Goal: Navigation & Orientation: Find specific page/section

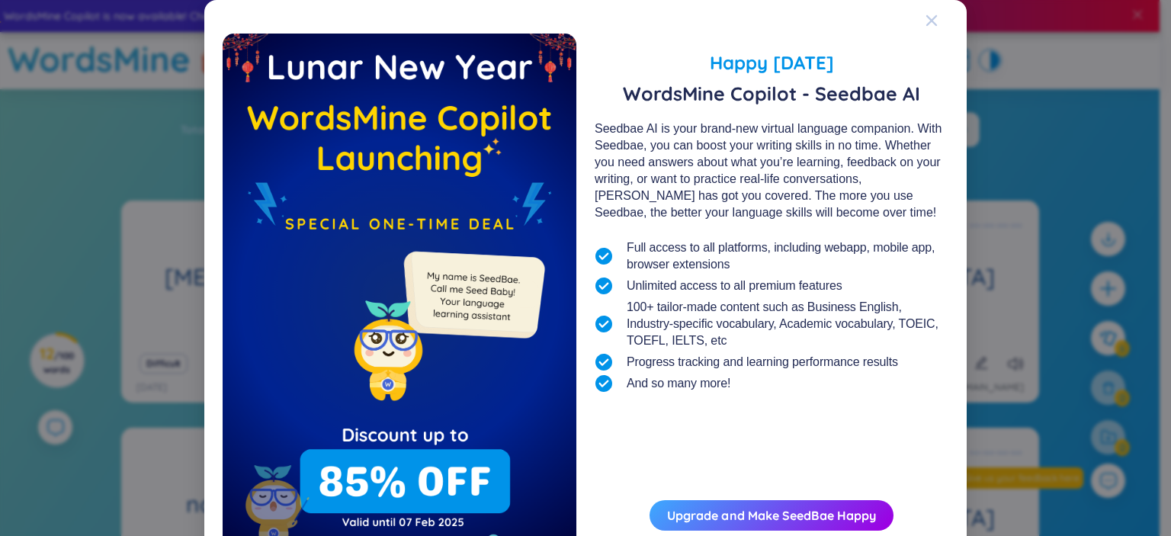
click at [927, 18] on icon "Close" at bounding box center [931, 20] width 11 height 11
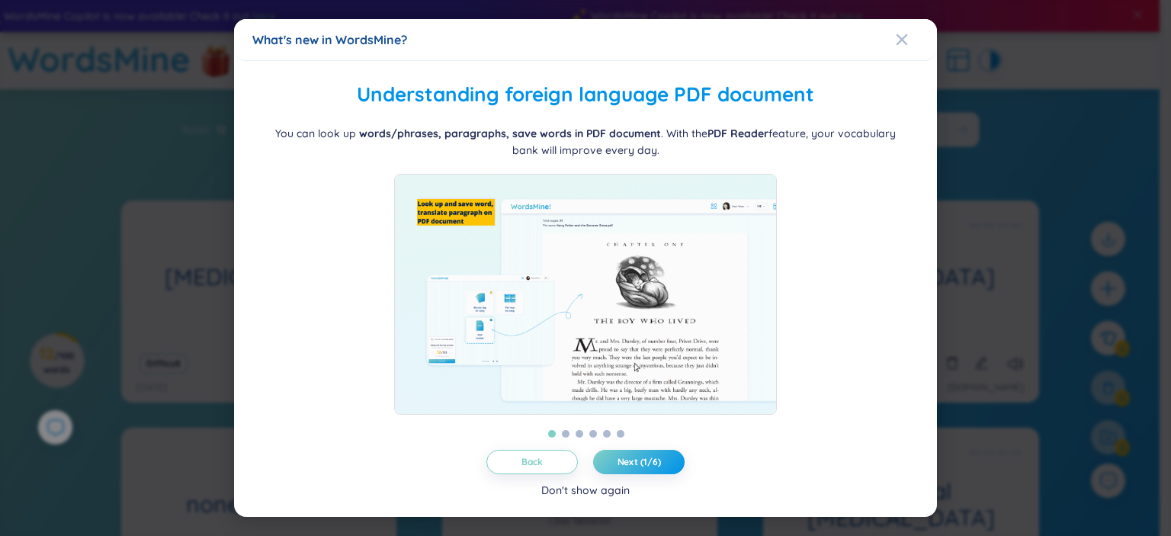
click at [603, 493] on div "Don't show again" at bounding box center [585, 490] width 88 height 17
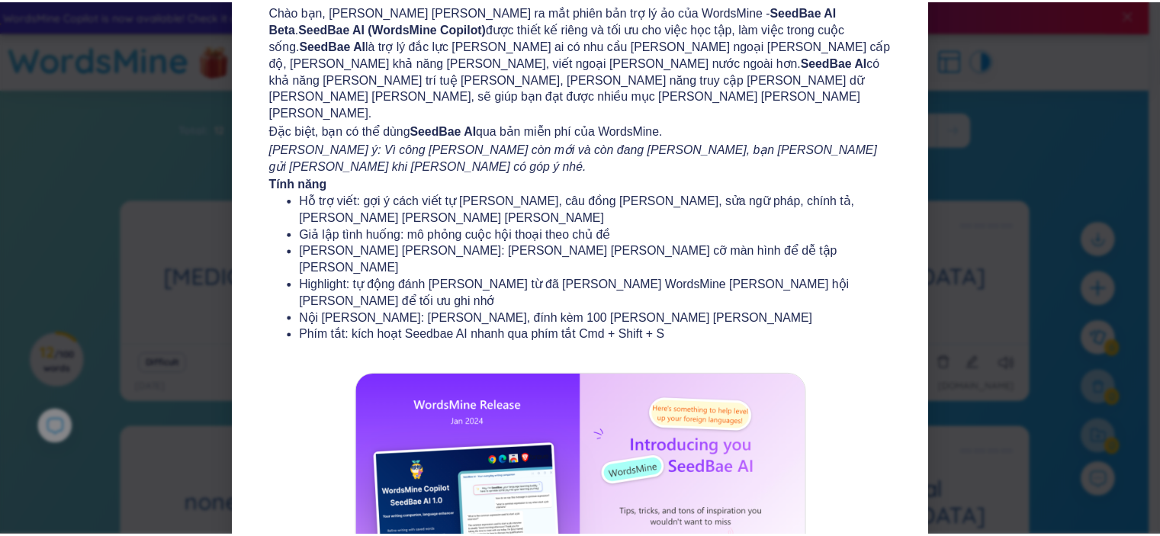
scroll to position [179, 0]
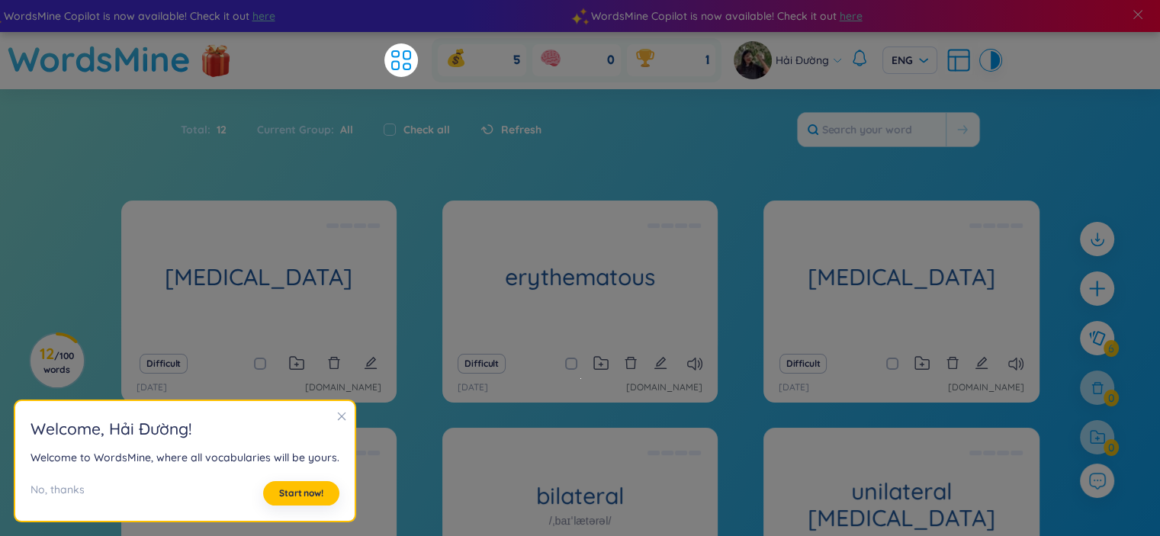
click at [336, 416] on icon "close" at bounding box center [341, 416] width 11 height 11
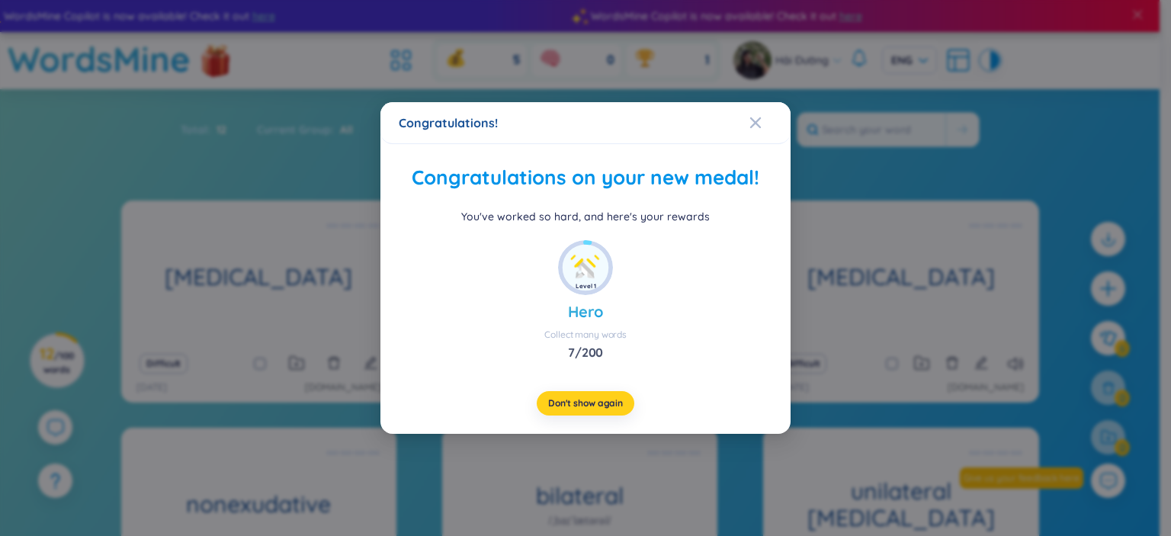
click at [576, 409] on span "Don't show again" at bounding box center [585, 403] width 75 height 12
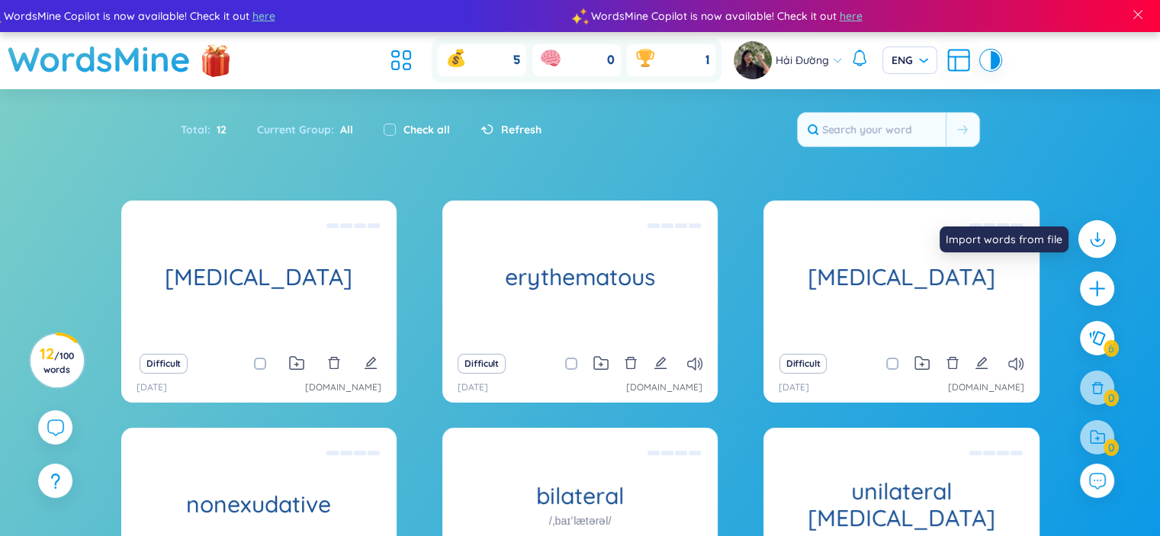
click at [1103, 243] on icon at bounding box center [1097, 239] width 20 height 20
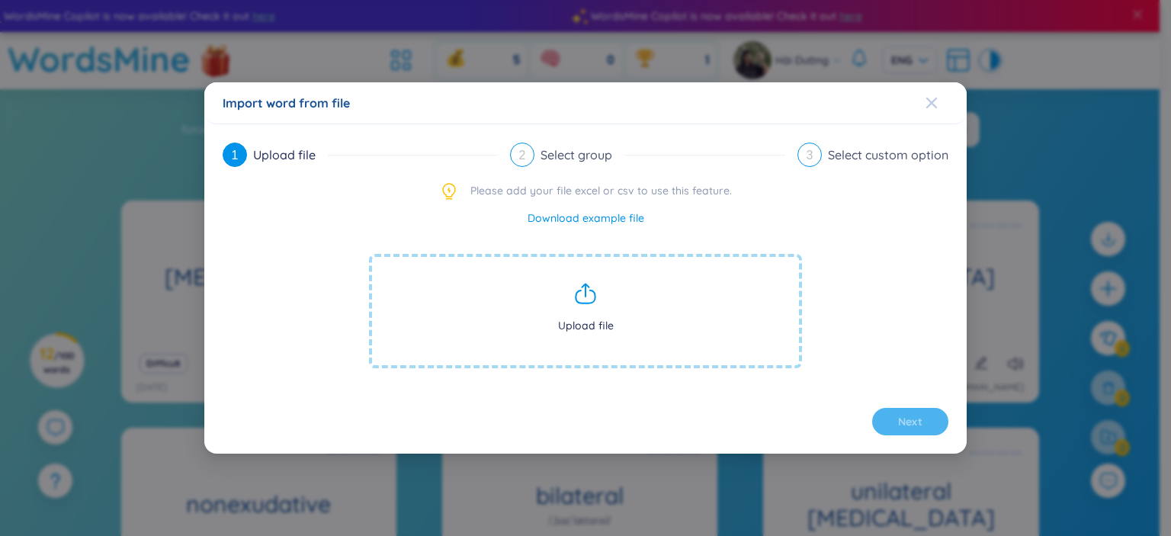
click at [933, 102] on icon "Close" at bounding box center [931, 103] width 11 height 11
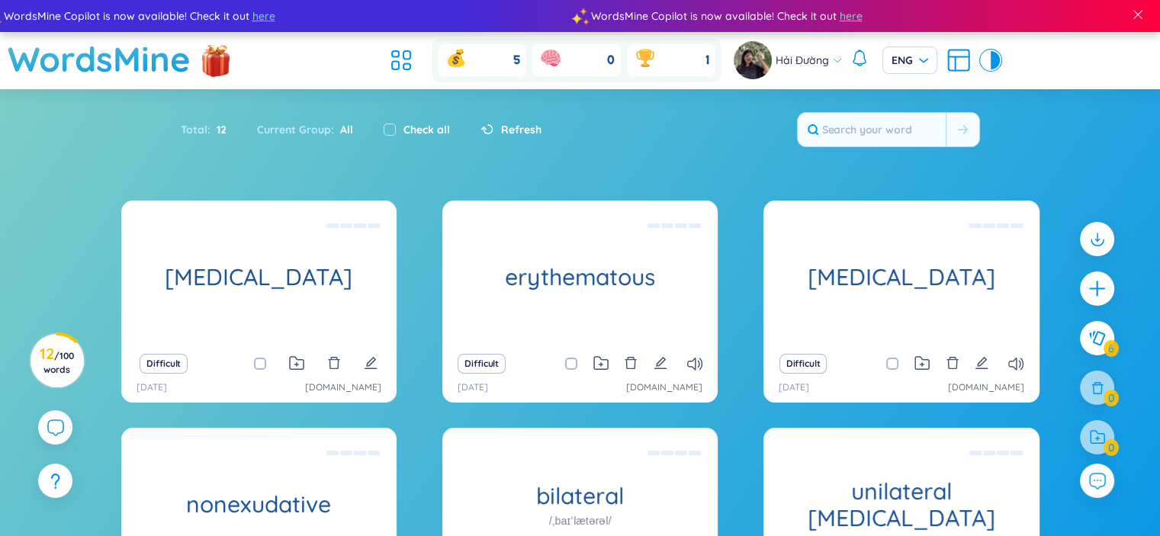
click at [1104, 443] on div at bounding box center [1097, 437] width 34 height 34
click at [1098, 297] on icon "plus" at bounding box center [1097, 288] width 21 height 21
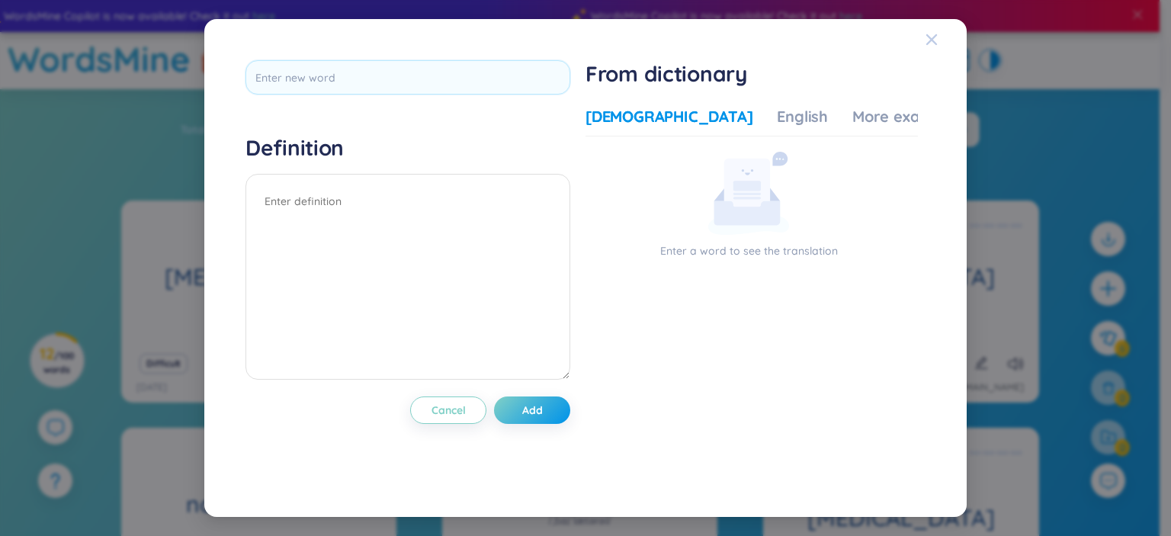
click at [933, 39] on icon "Close" at bounding box center [931, 39] width 11 height 11
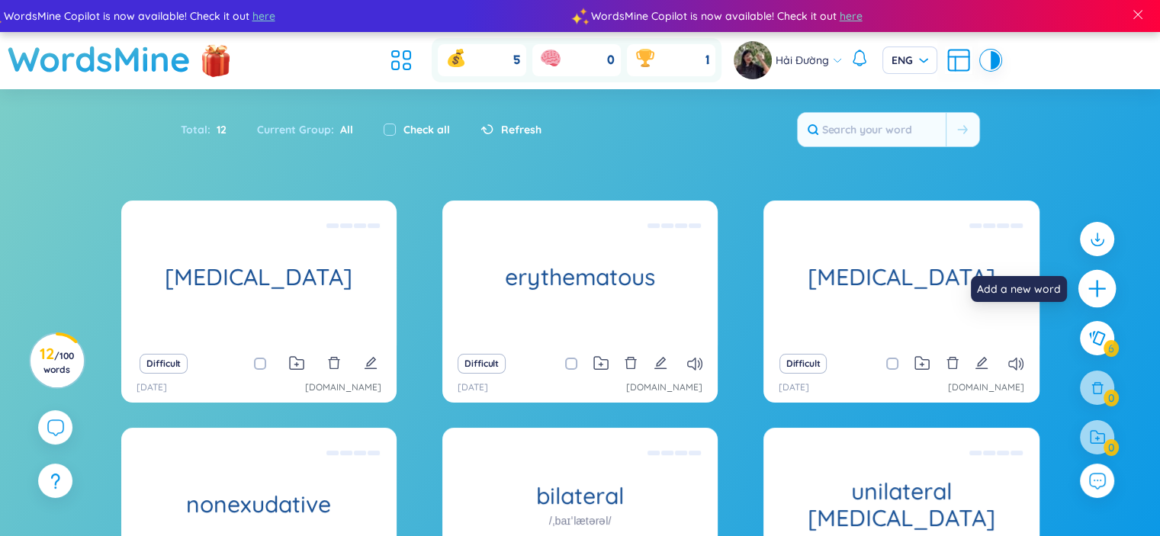
click at [1094, 286] on icon "plus" at bounding box center [1097, 288] width 21 height 21
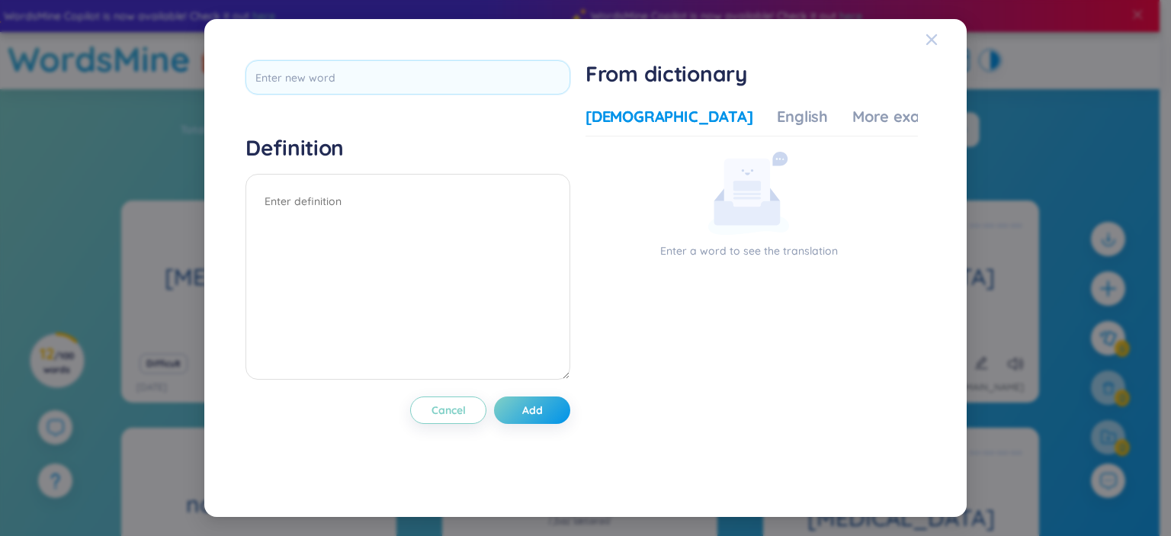
click at [934, 37] on icon "Close" at bounding box center [931, 39] width 11 height 11
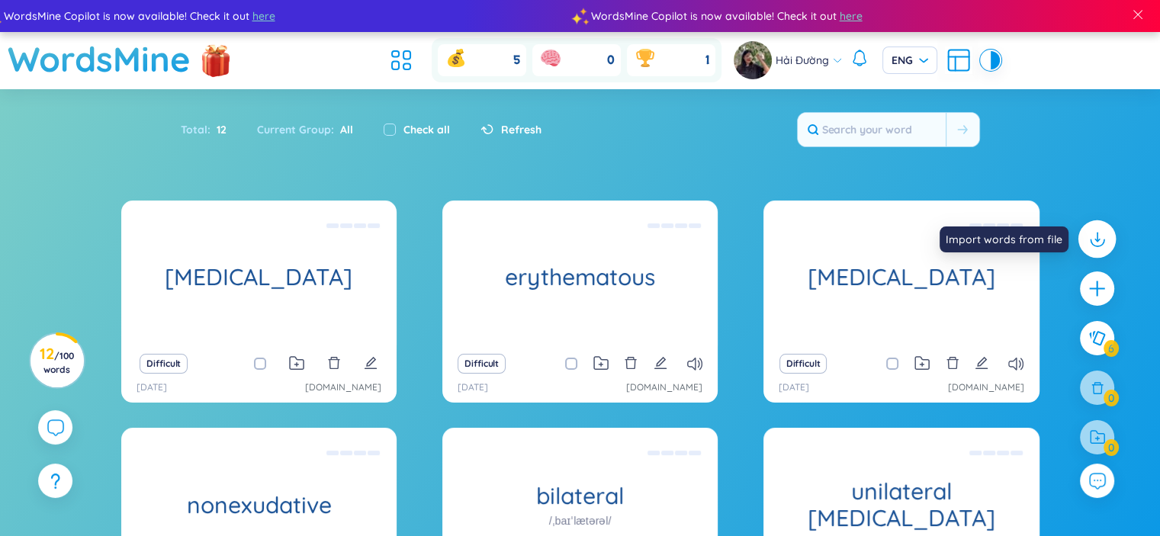
click at [1095, 243] on icon at bounding box center [1097, 239] width 20 height 20
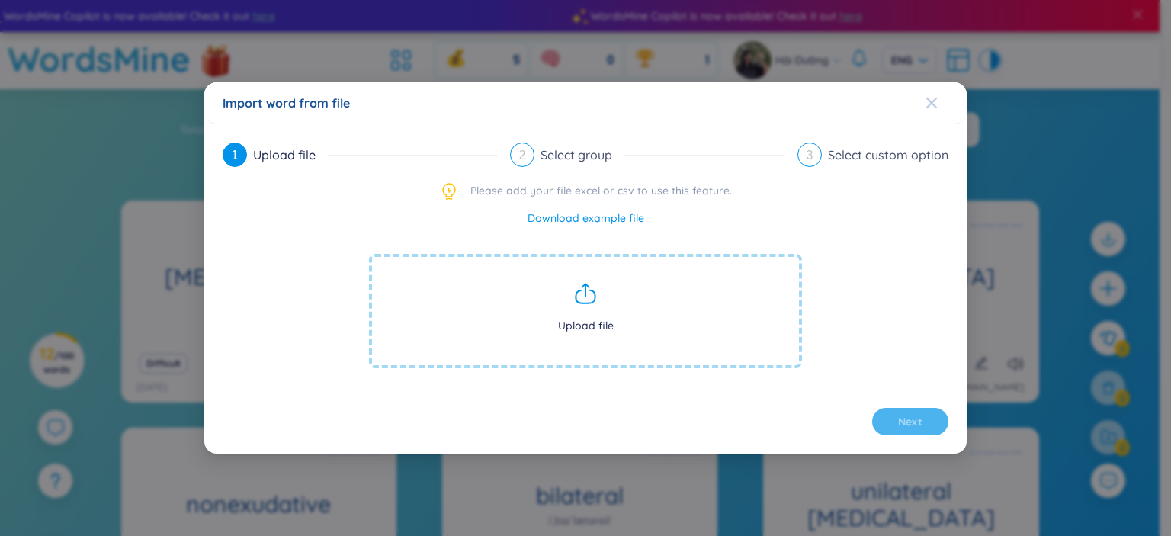
click at [933, 99] on icon "Close" at bounding box center [932, 103] width 12 height 12
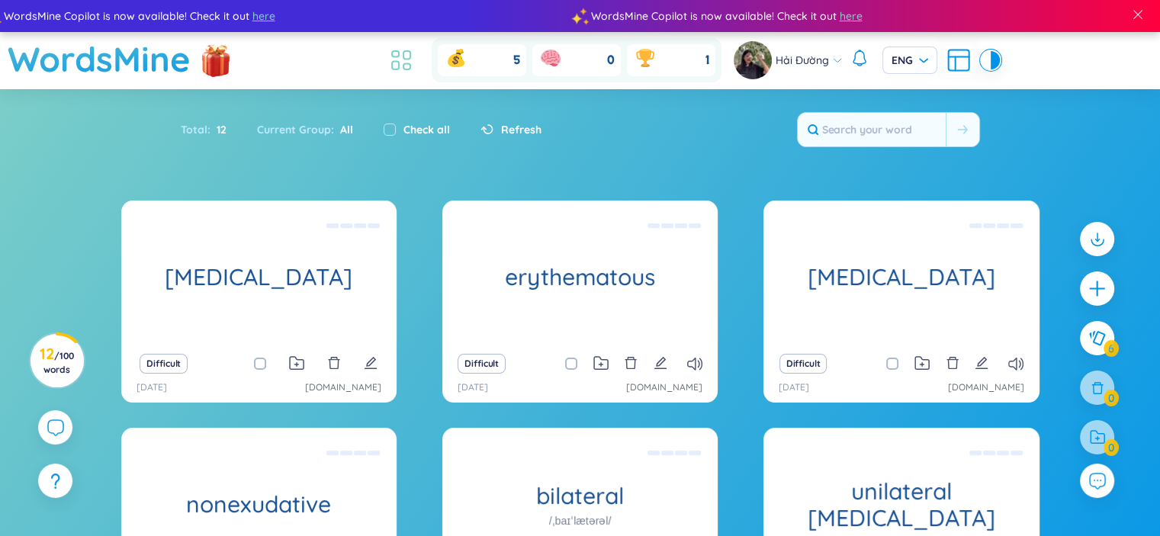
click at [400, 66] on icon at bounding box center [400, 60] width 27 height 27
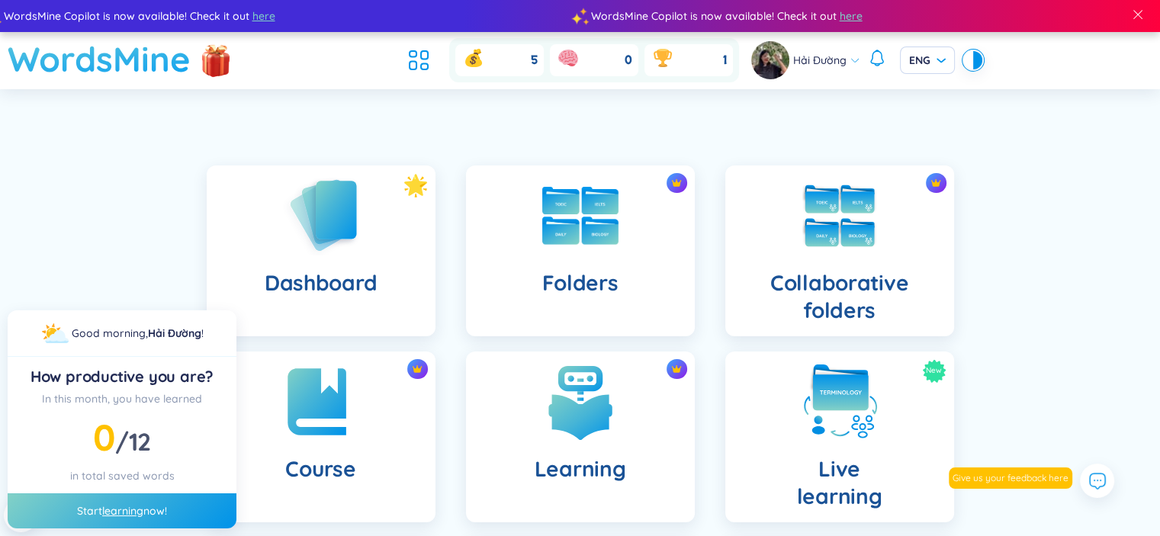
click at [157, 54] on h1 "WordsMine" at bounding box center [99, 59] width 183 height 54
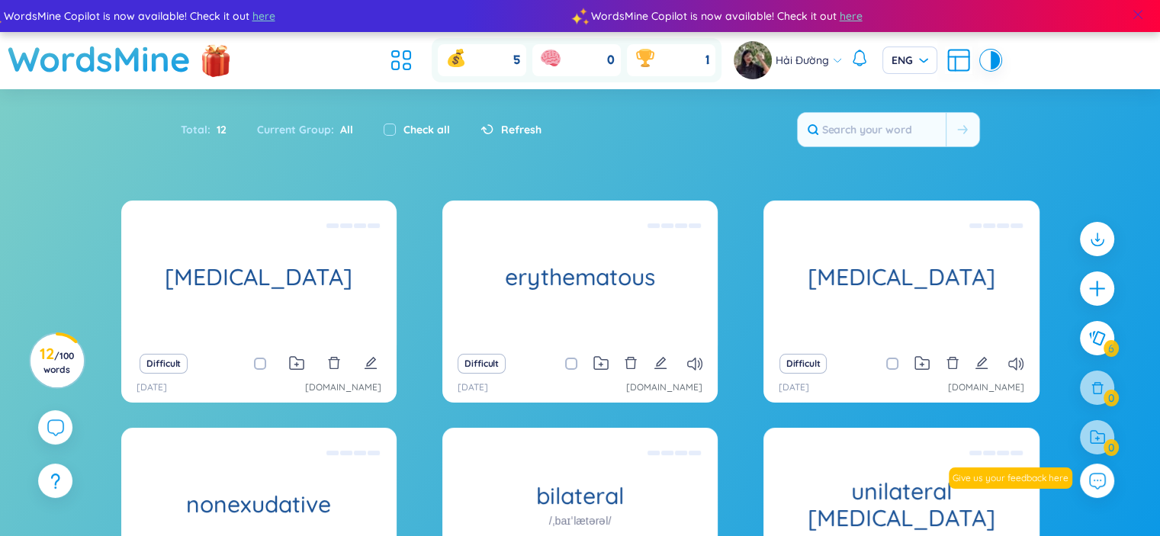
click at [1141, 13] on span at bounding box center [1138, 15] width 14 height 14
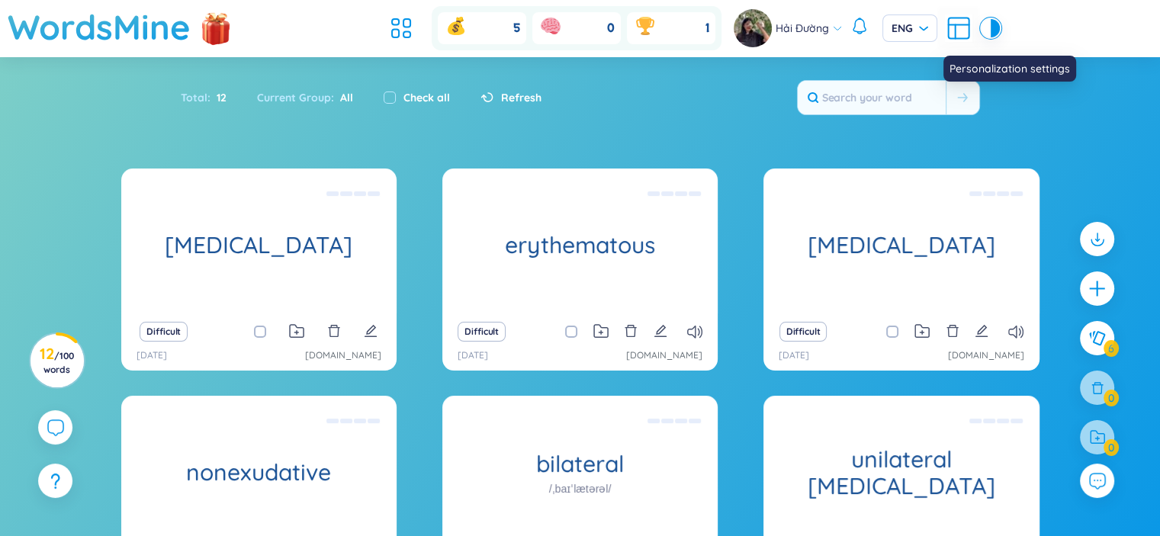
click at [956, 27] on icon at bounding box center [958, 27] width 27 height 27
click at [611, 289] on section "Sort Alphabet Ascending Alphabet Descending Time-based Ascending Time-based Des…" at bounding box center [580, 375] width 1160 height 637
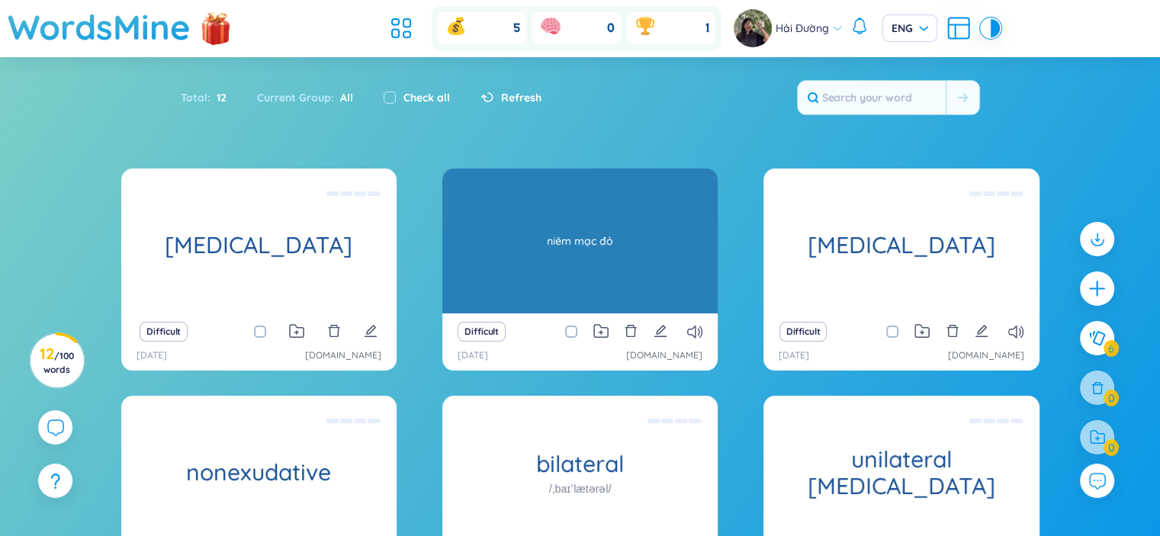
click at [609, 255] on div "niêm mạc đỏ" at bounding box center [580, 240] width 260 height 137
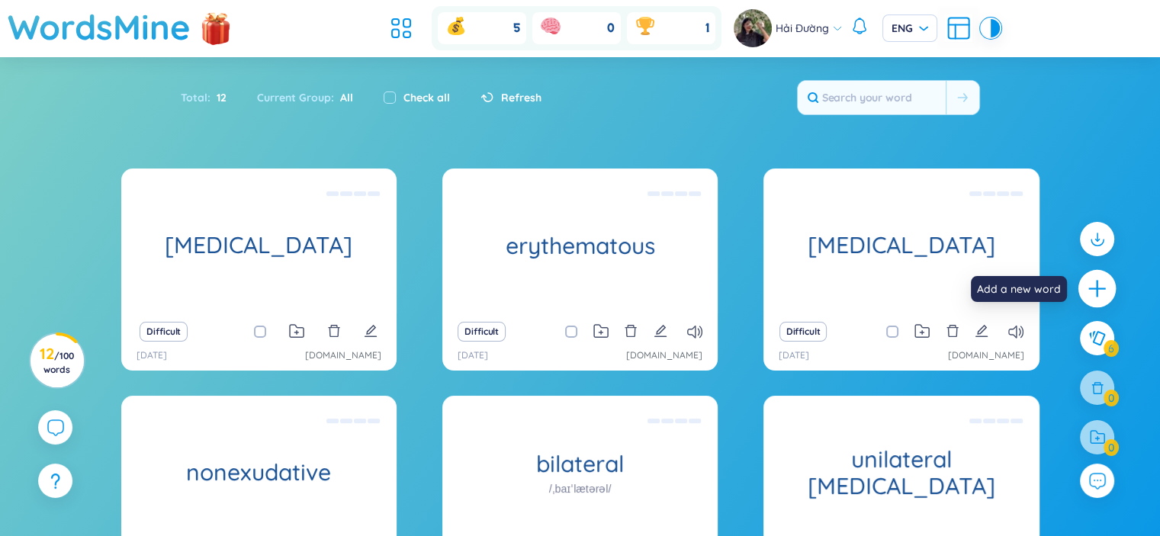
click at [1095, 287] on icon "plus" at bounding box center [1097, 288] width 21 height 21
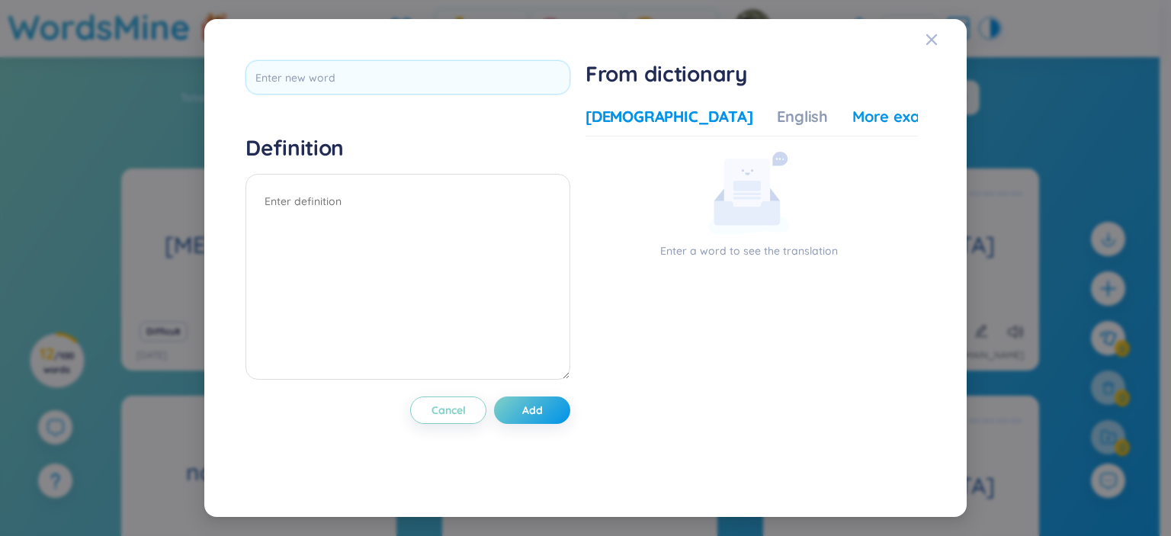
click at [852, 109] on div "More examples" at bounding box center [907, 116] width 111 height 21
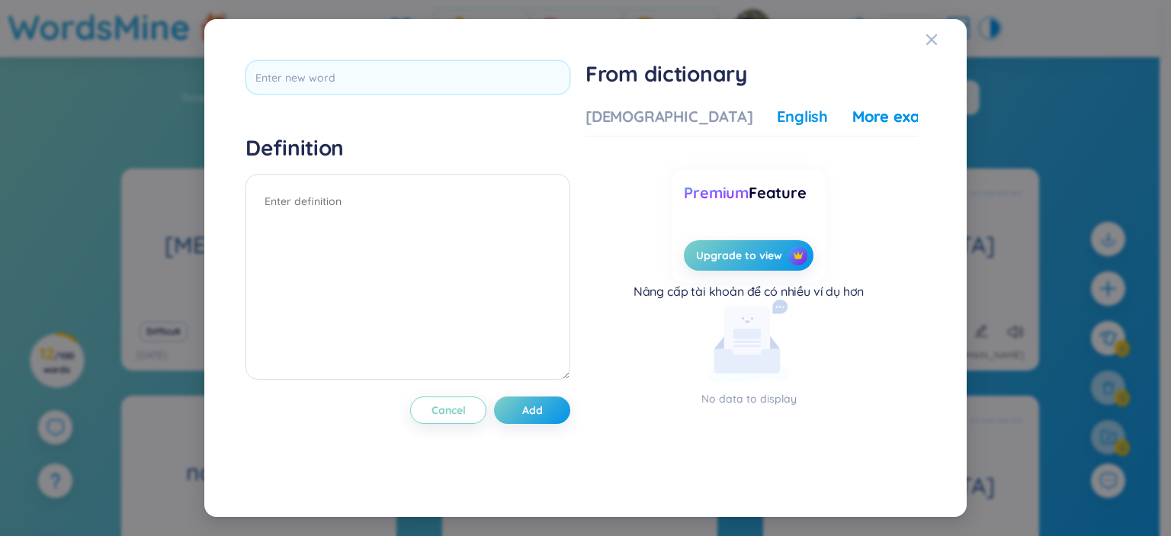
click at [777, 109] on div "English" at bounding box center [802, 116] width 51 height 21
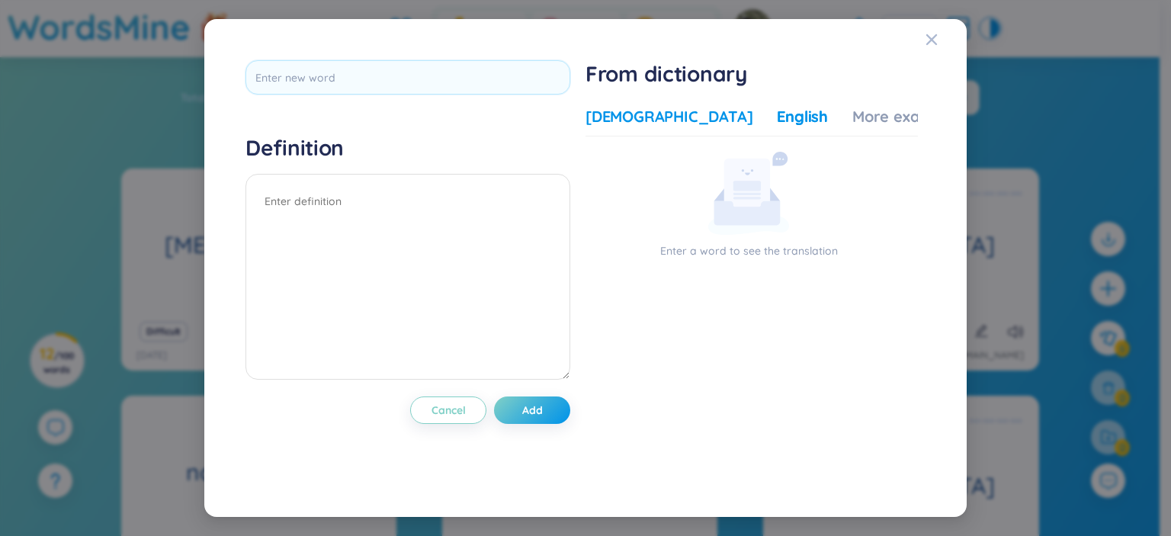
click at [647, 121] on div "Vietnamese" at bounding box center [669, 116] width 167 height 21
click at [931, 40] on icon "Close" at bounding box center [931, 39] width 11 height 11
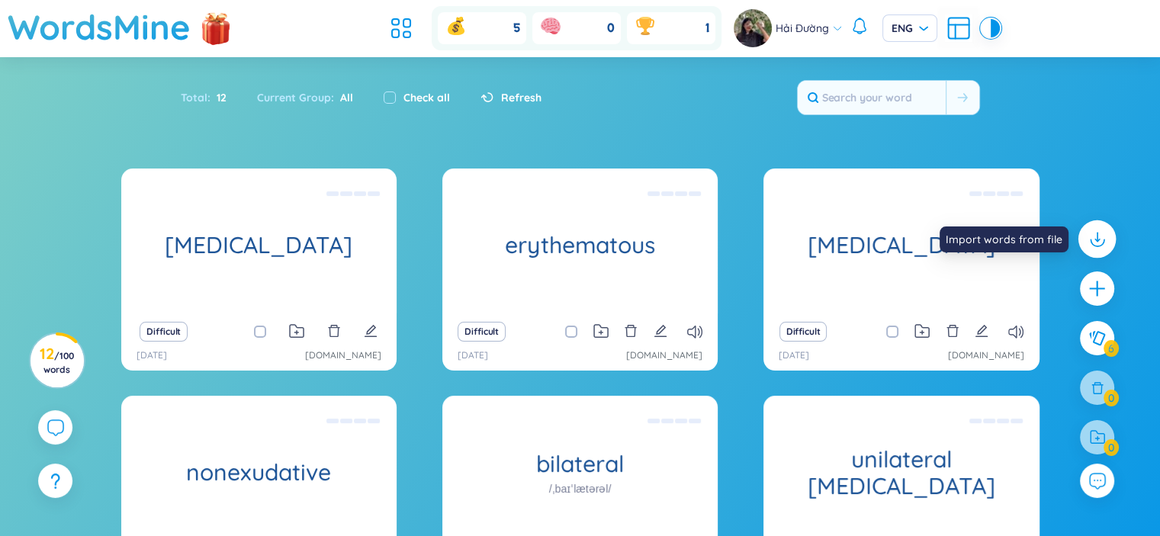
click at [1106, 226] on div at bounding box center [1097, 239] width 38 height 38
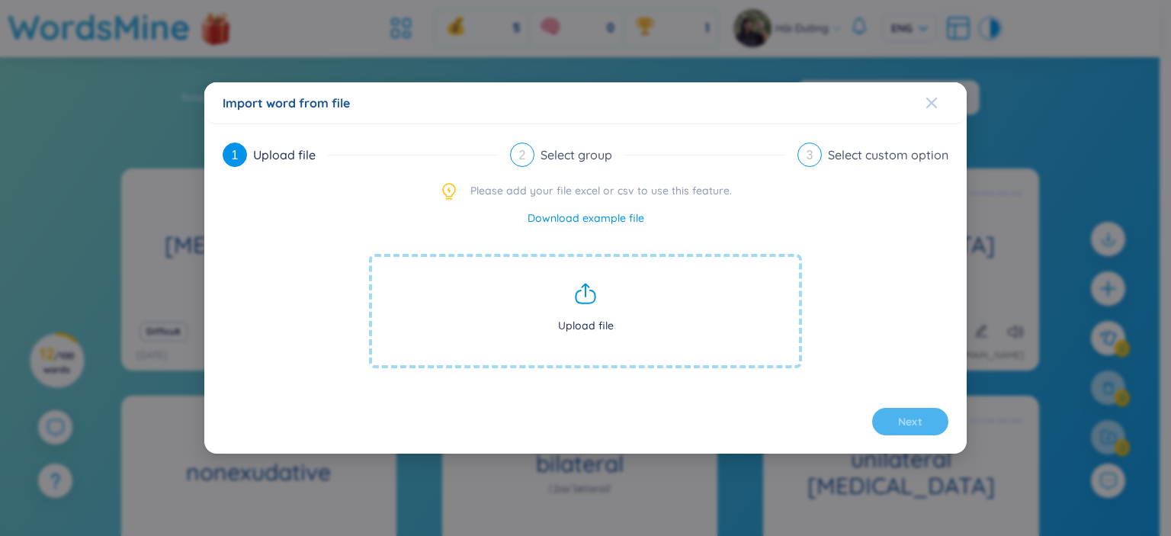
click at [933, 106] on icon "Close" at bounding box center [932, 103] width 12 height 12
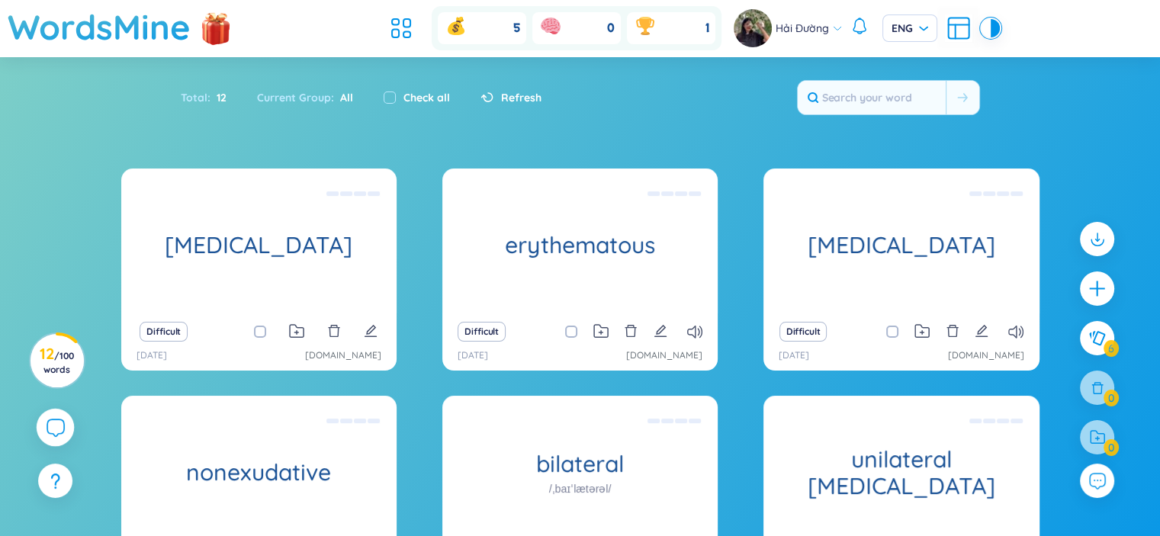
click at [58, 423] on icon at bounding box center [55, 427] width 18 height 18
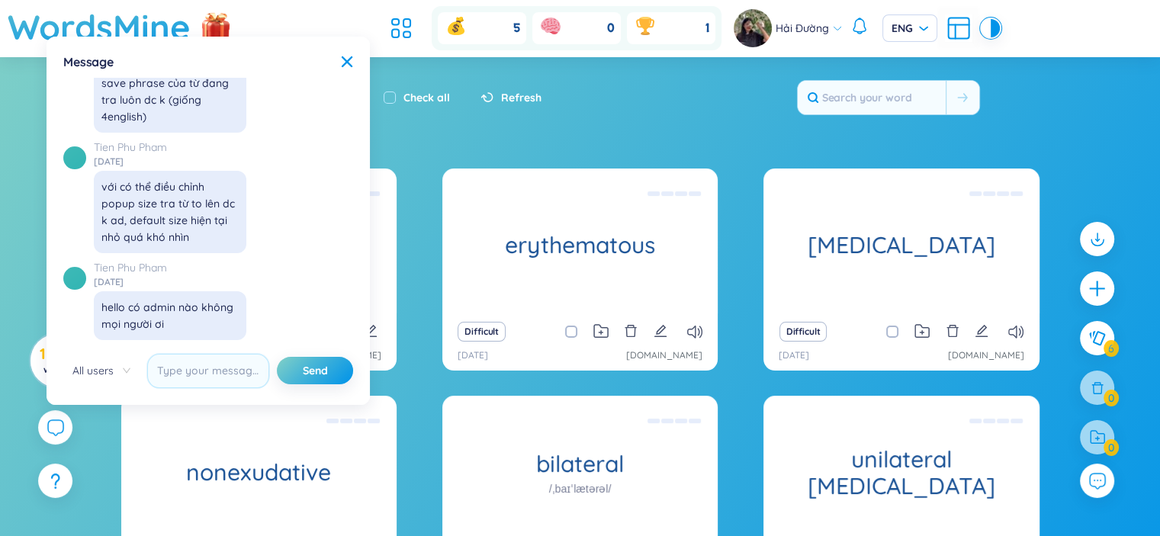
scroll to position [17569, 0]
click at [350, 51] on div "Message X ✨ Hey, I'm Seed Bae , your language learning buddy -- here to sprinkl…" at bounding box center [208, 221] width 305 height 350
click at [345, 63] on icon at bounding box center [347, 61] width 11 height 11
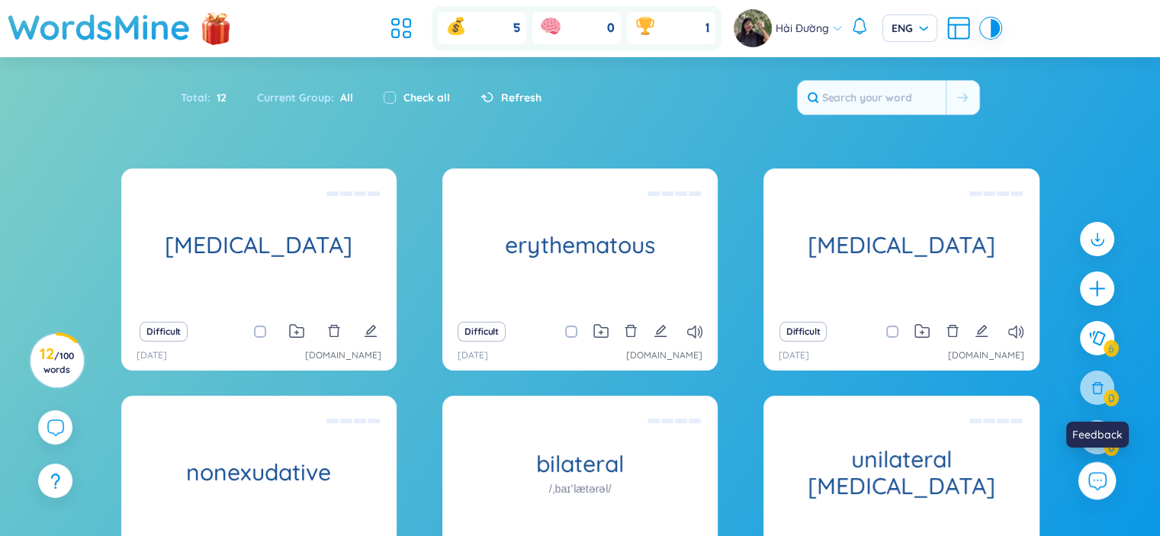
click at [1093, 491] on button at bounding box center [1097, 481] width 38 height 38
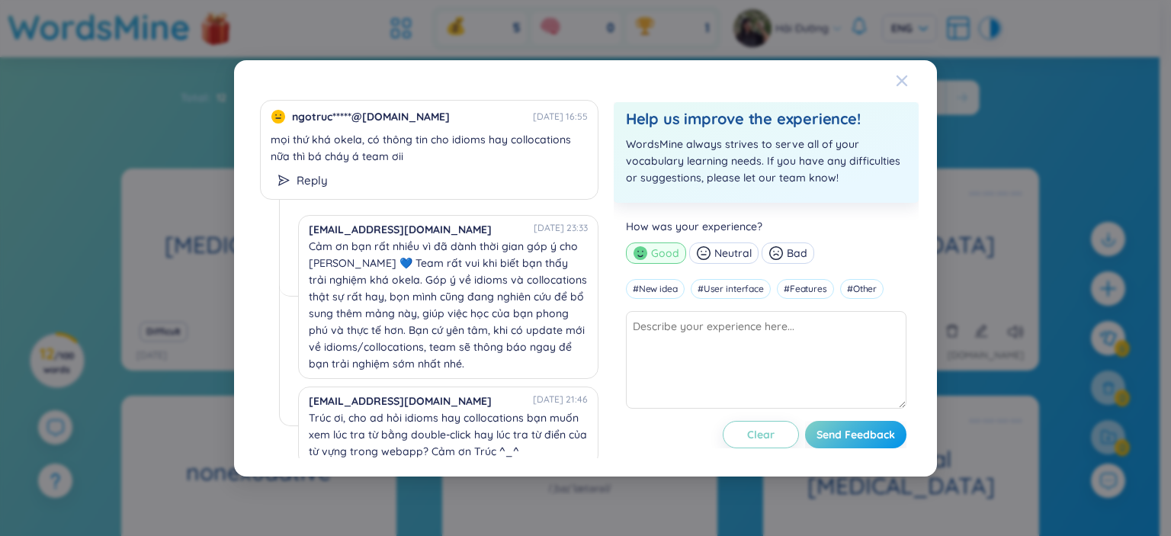
click at [897, 78] on icon "Close" at bounding box center [902, 81] width 12 height 12
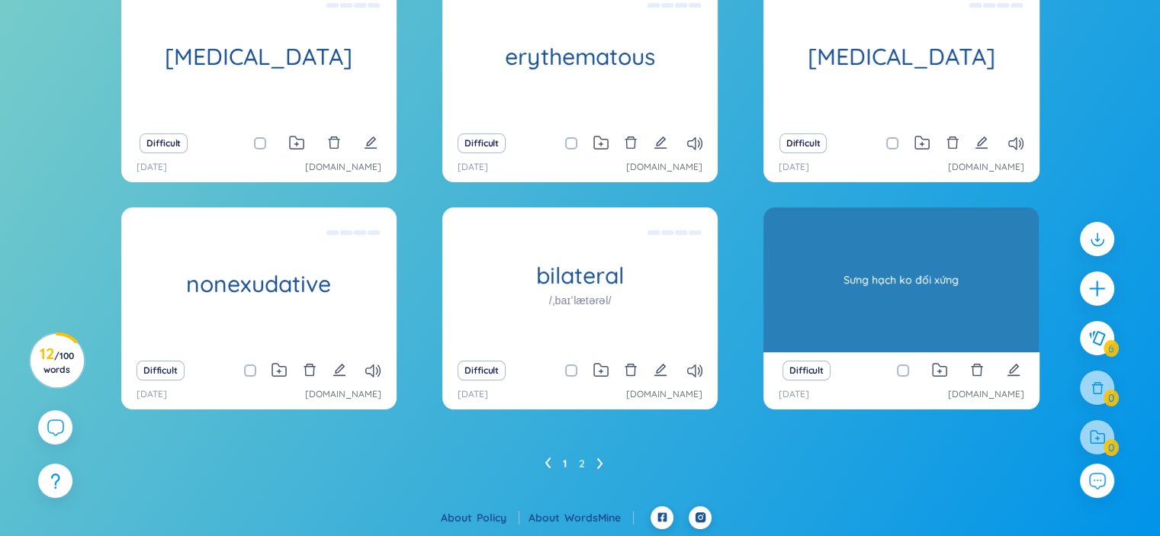
scroll to position [0, 0]
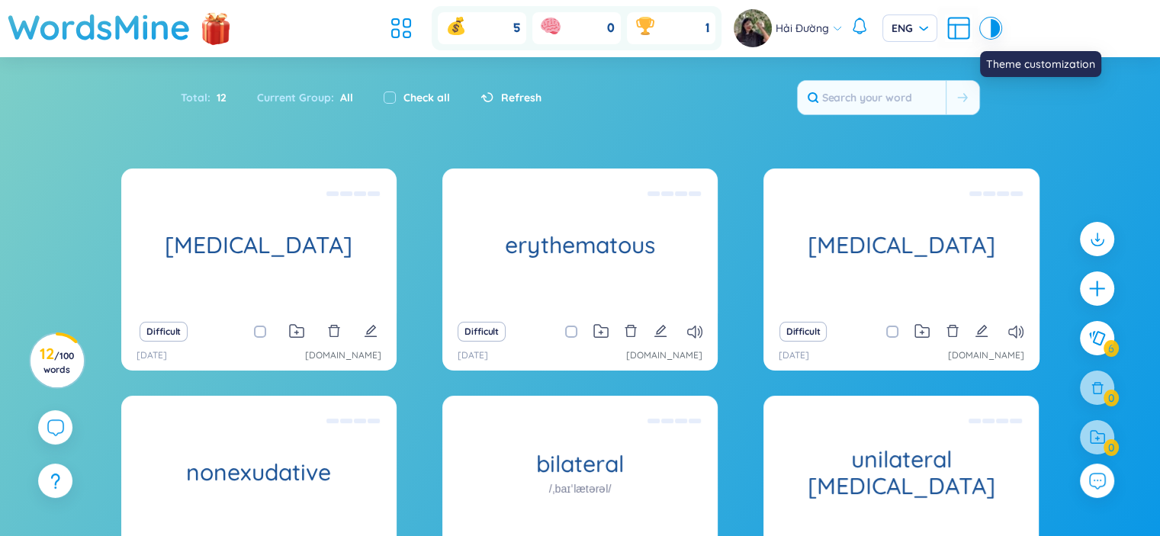
click at [985, 21] on div at bounding box center [985, 28] width 9 height 18
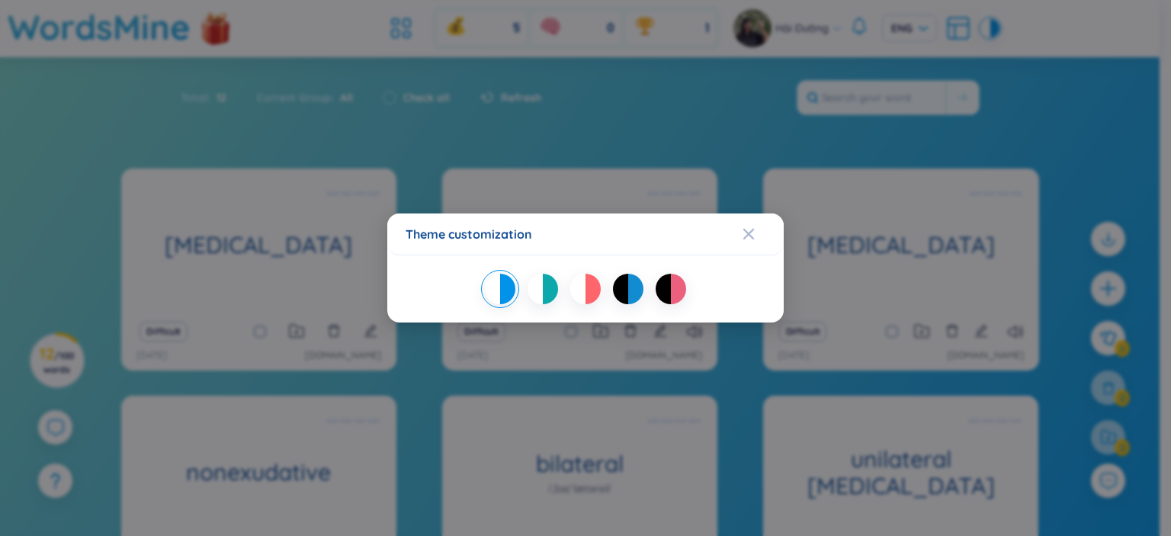
click at [986, 24] on div "Theme customization" at bounding box center [585, 268] width 1171 height 536
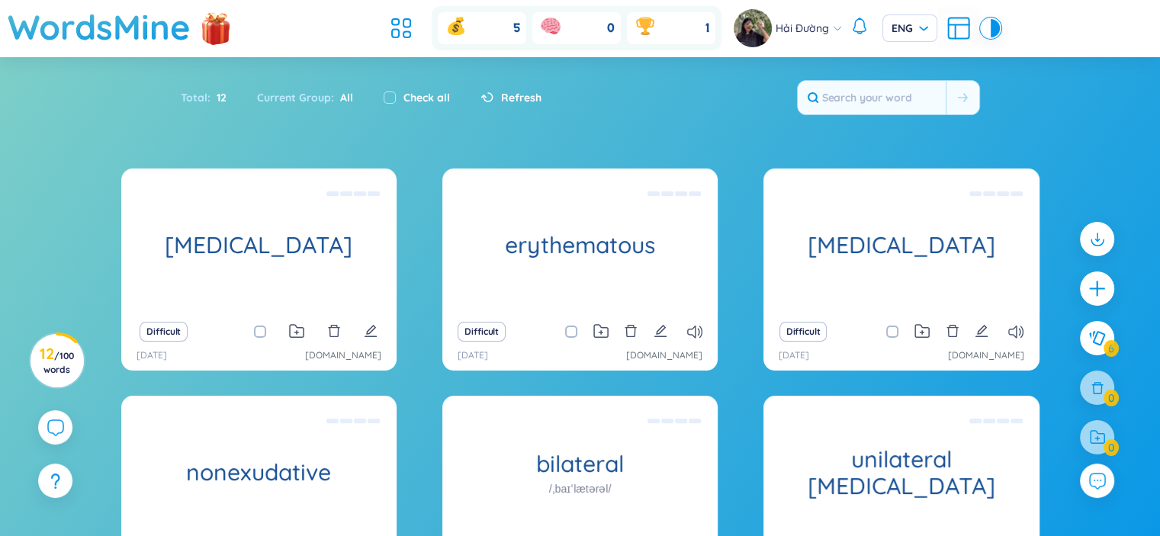
click at [832, 30] on icon at bounding box center [837, 28] width 11 height 11
click at [403, 27] on icon at bounding box center [406, 23] width 7 height 8
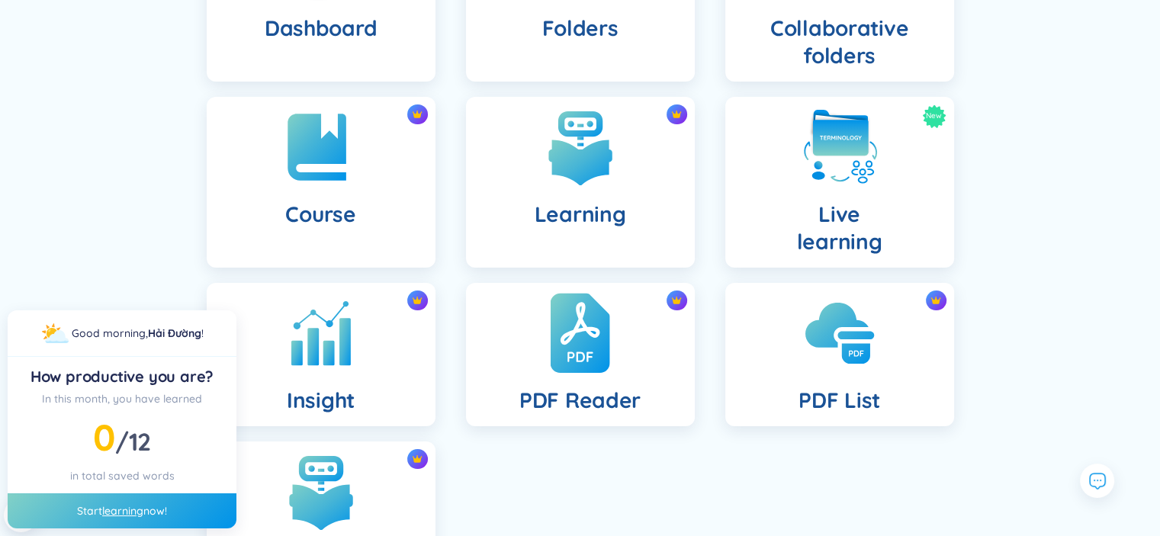
scroll to position [223, 0]
click at [570, 355] on img at bounding box center [579, 333] width 59 height 84
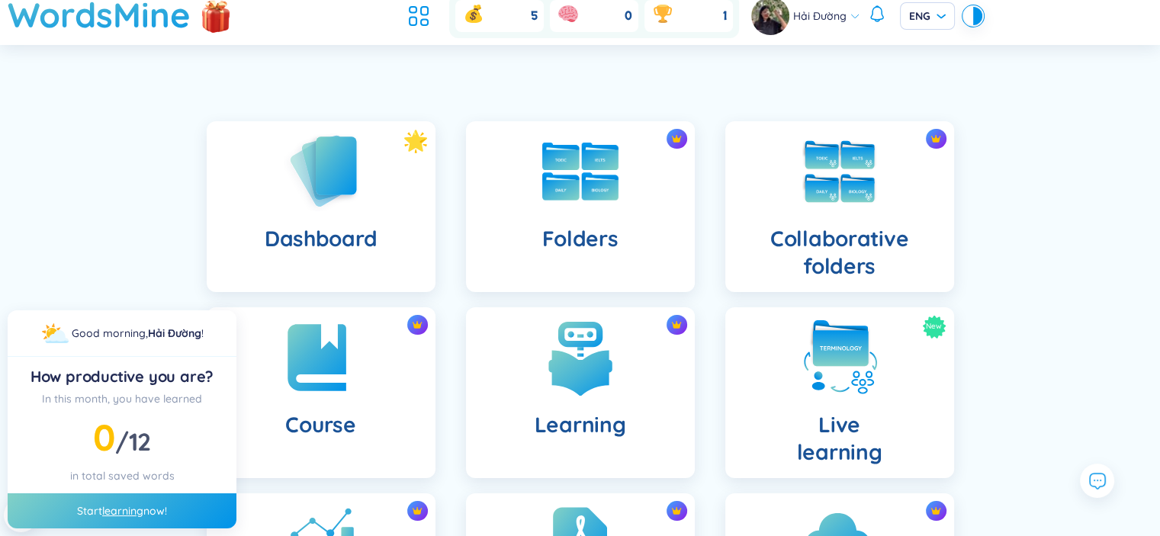
scroll to position [0, 0]
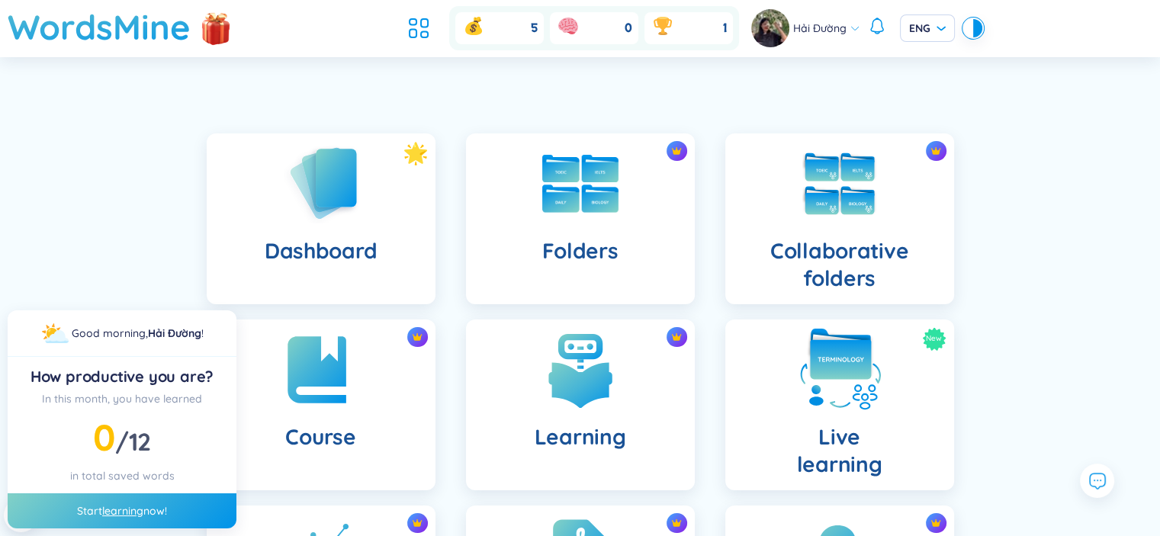
click at [807, 405] on img at bounding box center [840, 370] width 84 height 84
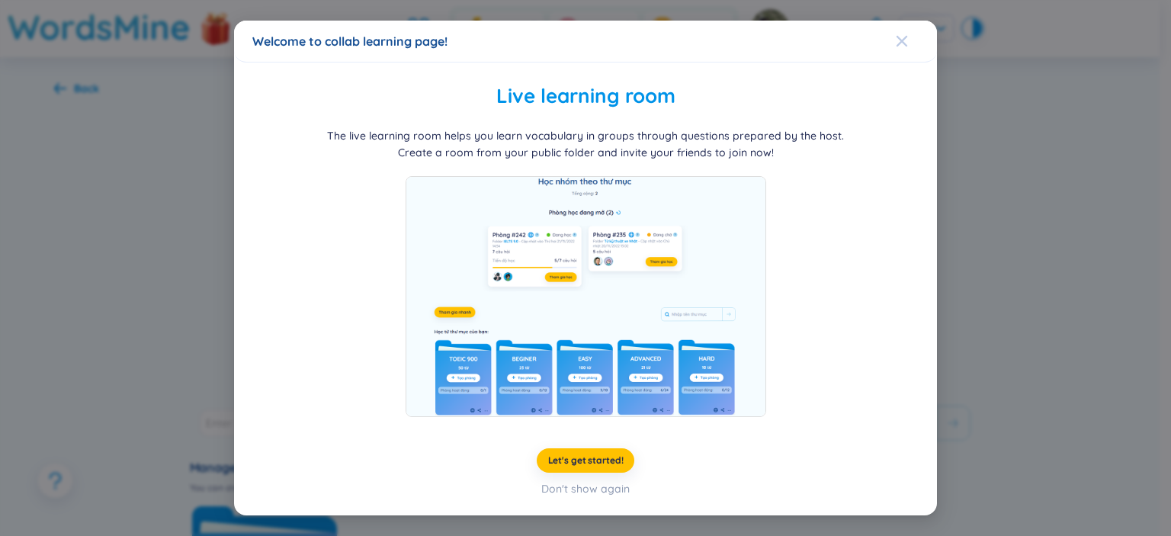
click at [900, 38] on icon "Close" at bounding box center [902, 41] width 12 height 12
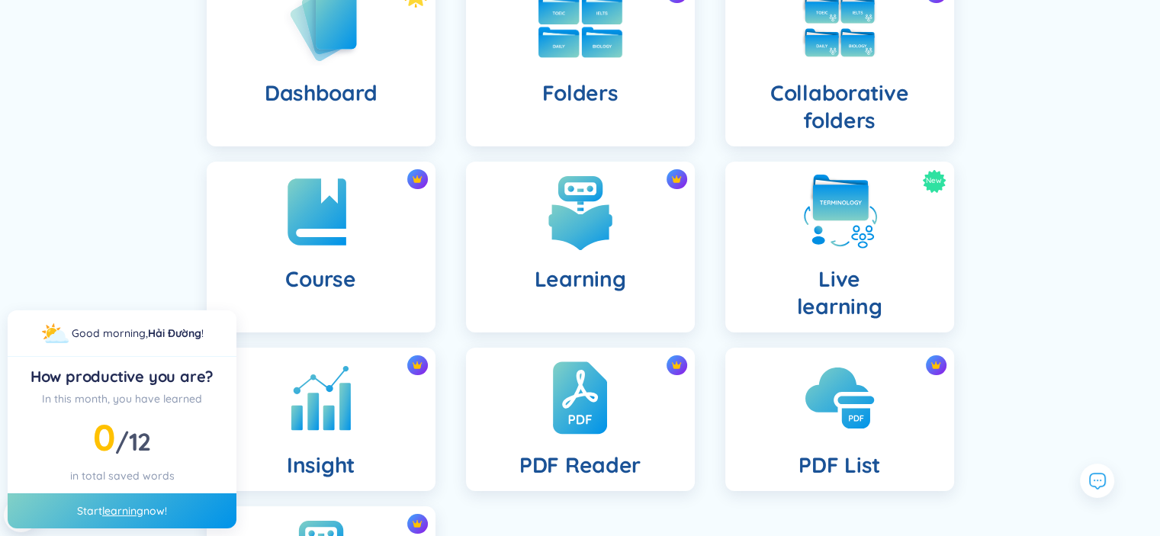
scroll to position [159, 0]
click at [560, 242] on img at bounding box center [580, 211] width 76 height 76
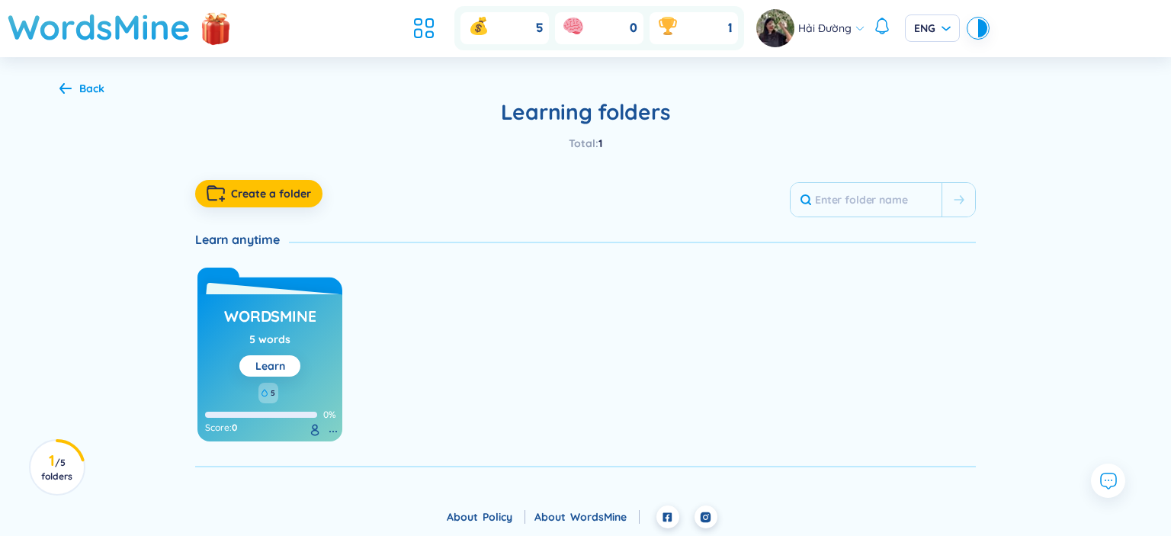
click at [70, 91] on icon at bounding box center [65, 87] width 12 height 11
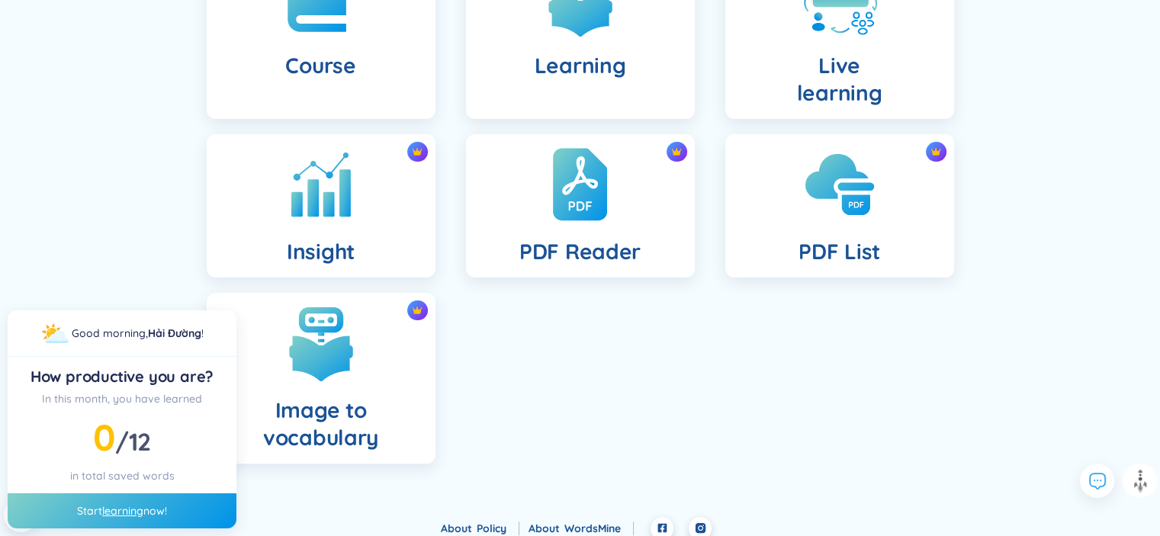
scroll to position [382, 0]
